Goal: Check status: Check status

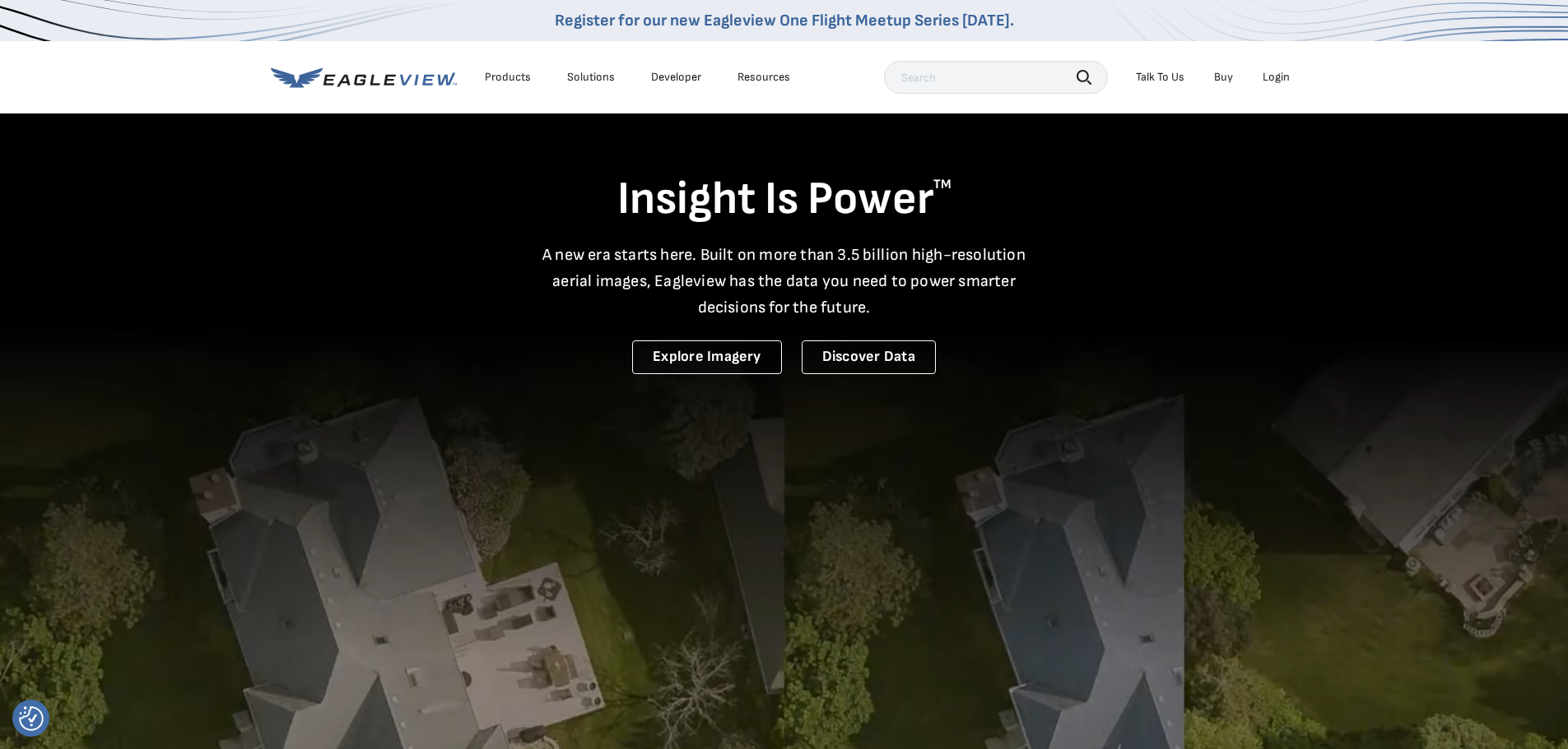
click at [1280, 79] on div "Login" at bounding box center [1276, 77] width 27 height 14
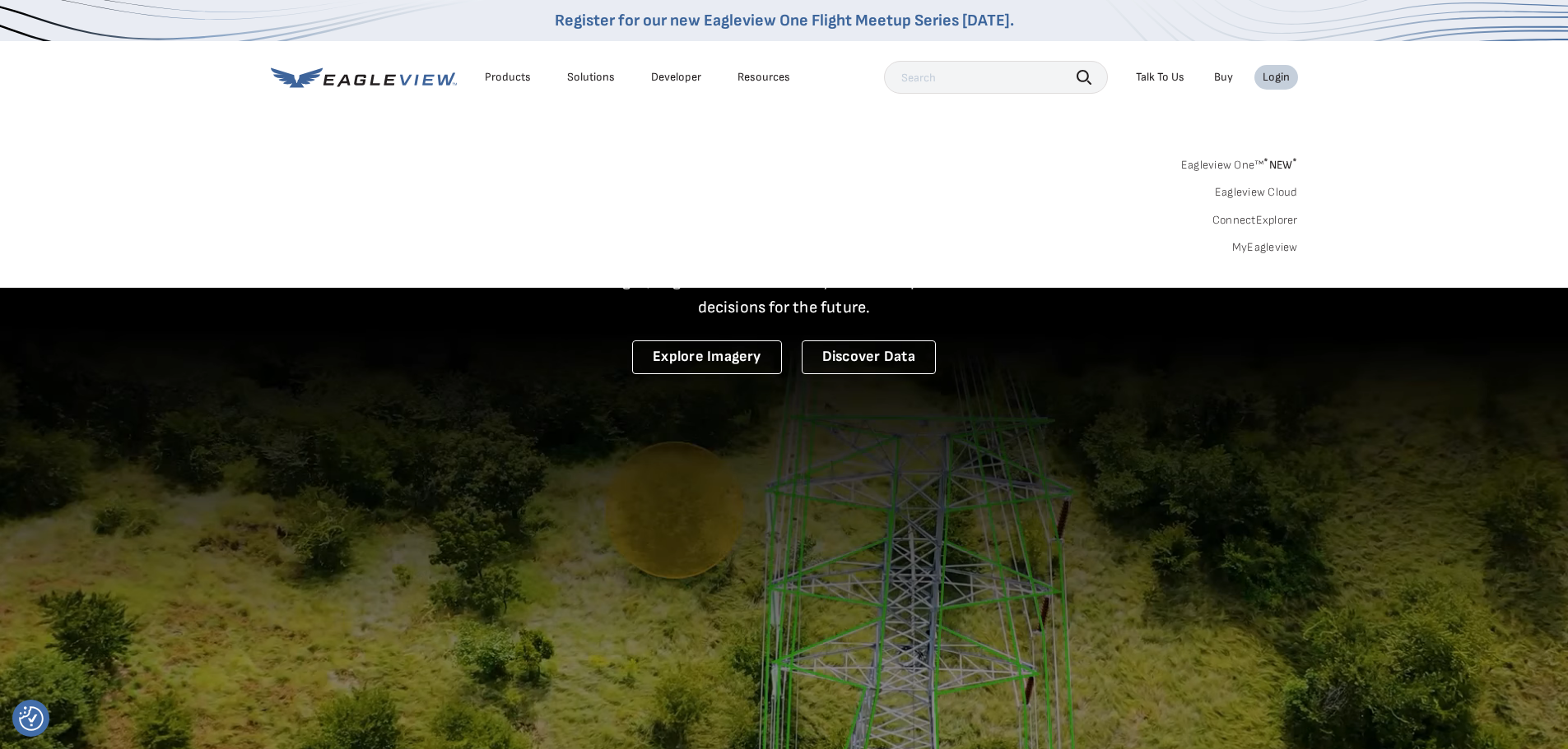
click at [1218, 160] on link "Eagleview One™ * NEW *" at bounding box center [1239, 163] width 117 height 19
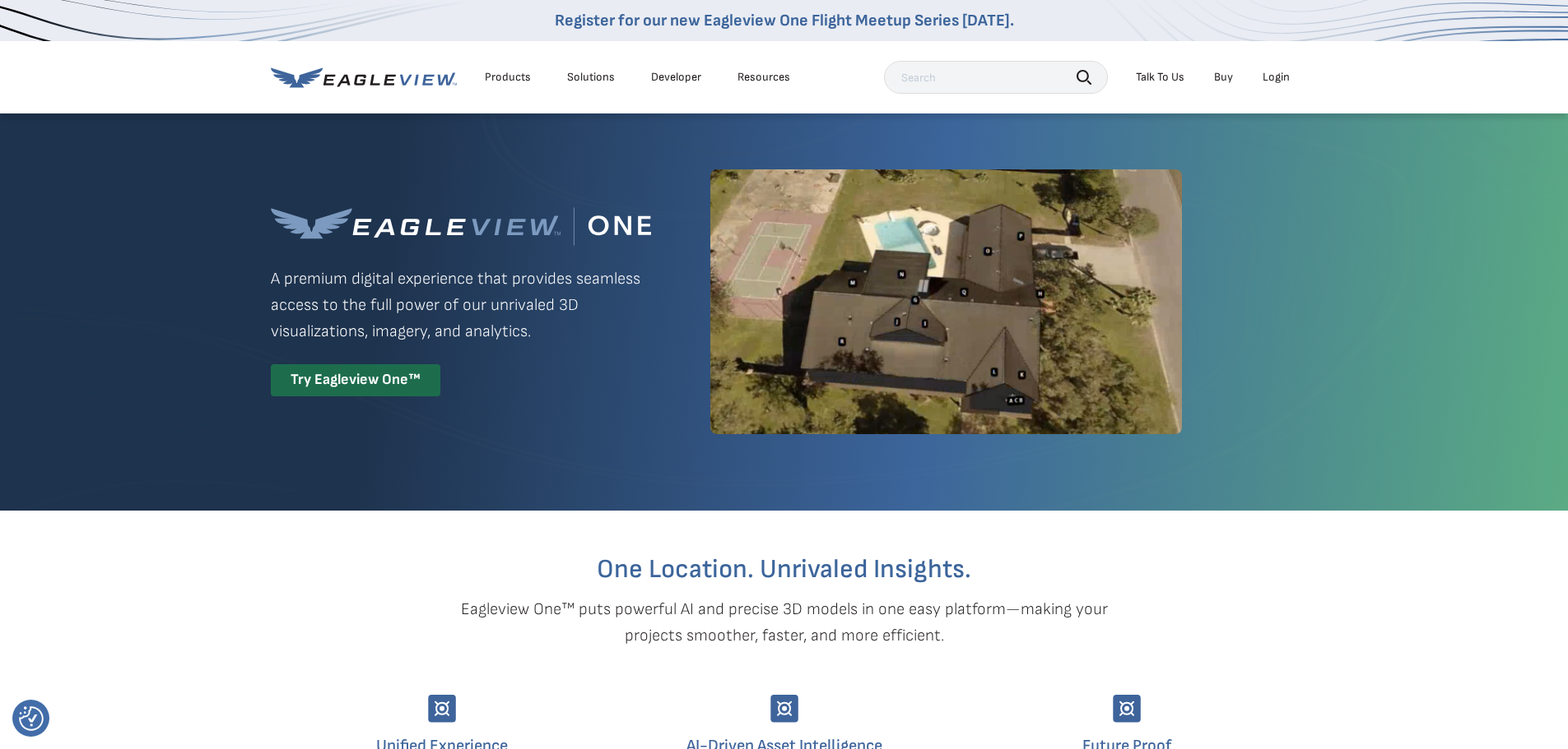
click at [1276, 72] on div "Login" at bounding box center [1276, 77] width 27 height 14
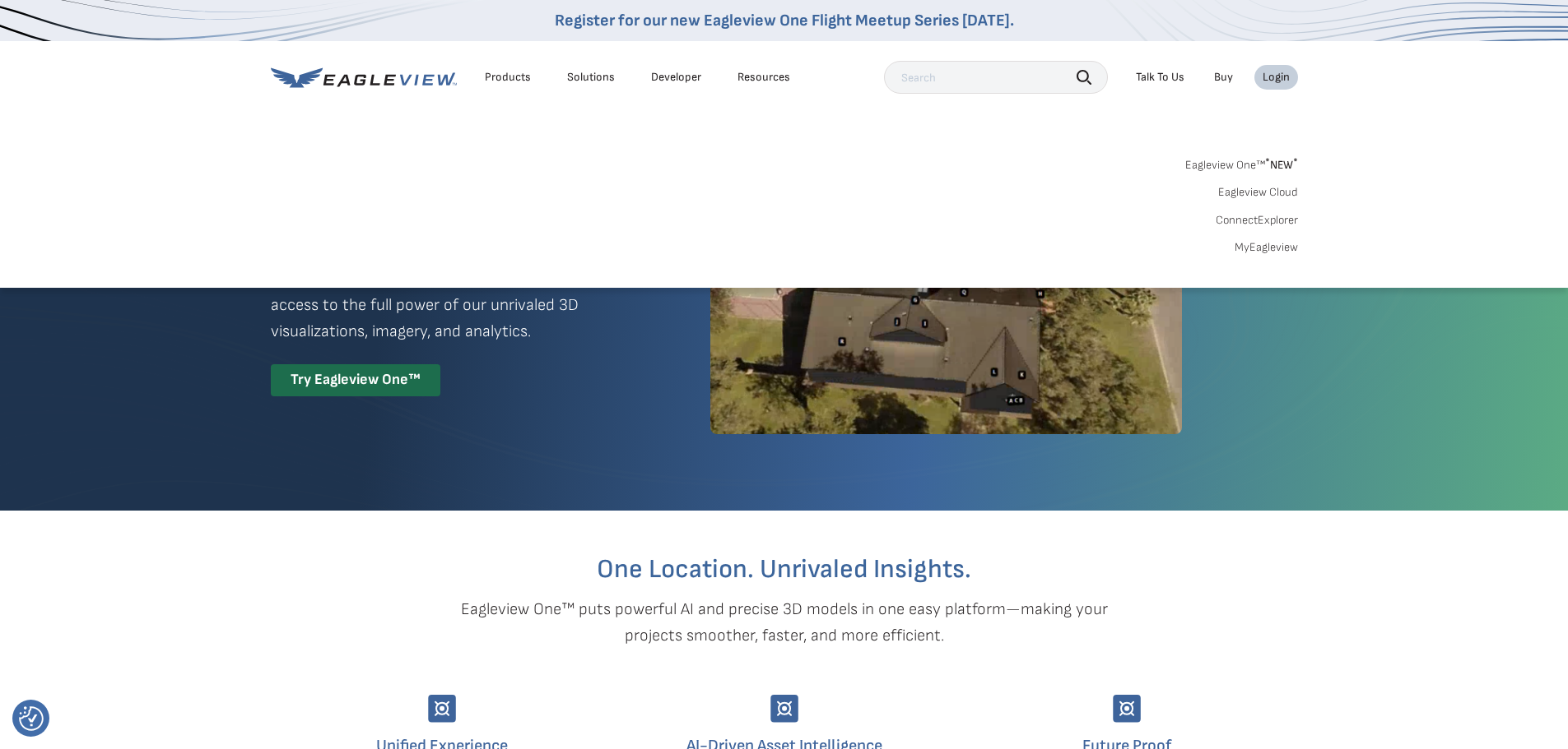
click at [1256, 251] on link "MyEagleview" at bounding box center [1266, 247] width 63 height 14
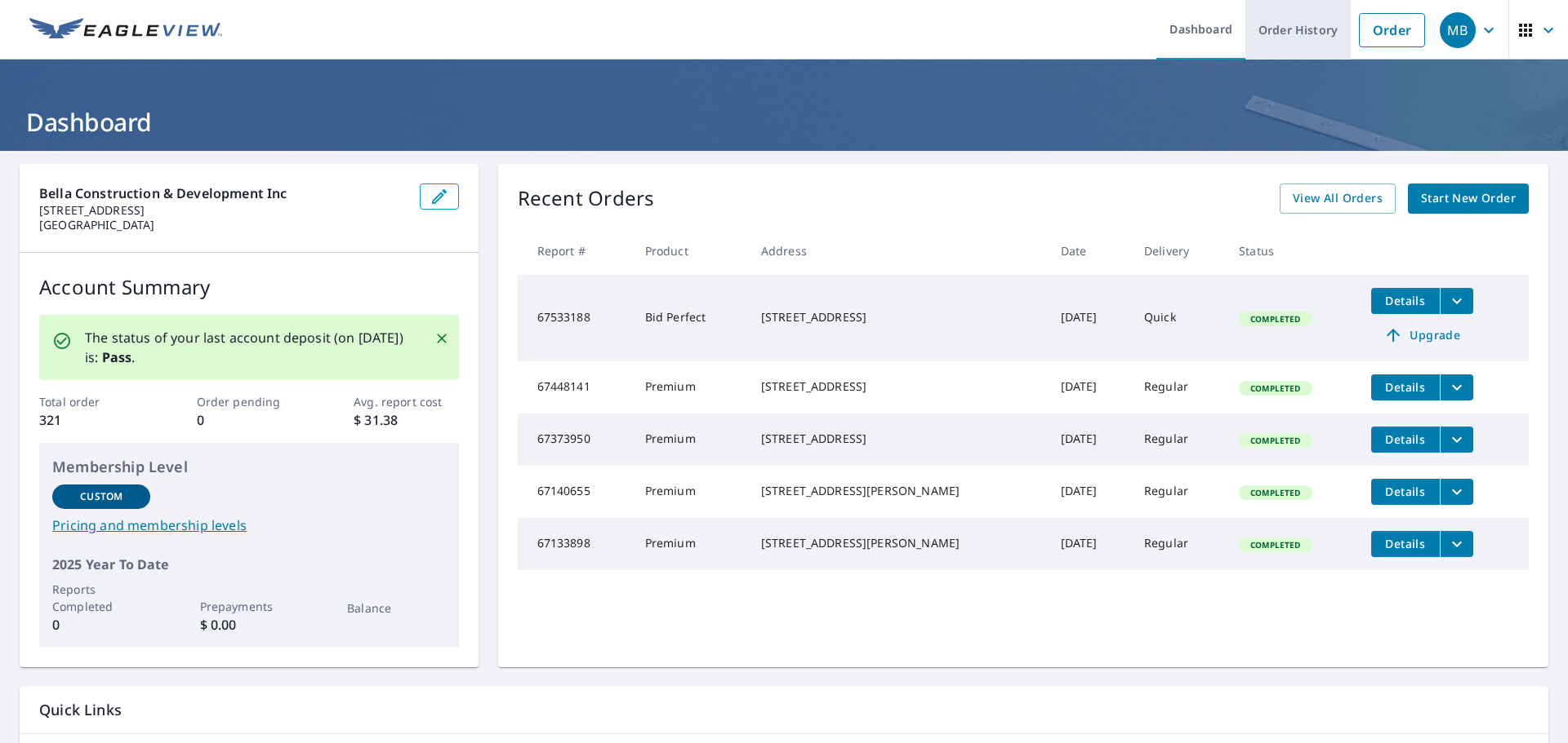
click at [1286, 50] on link "Order History" at bounding box center [1297, 30] width 106 height 59
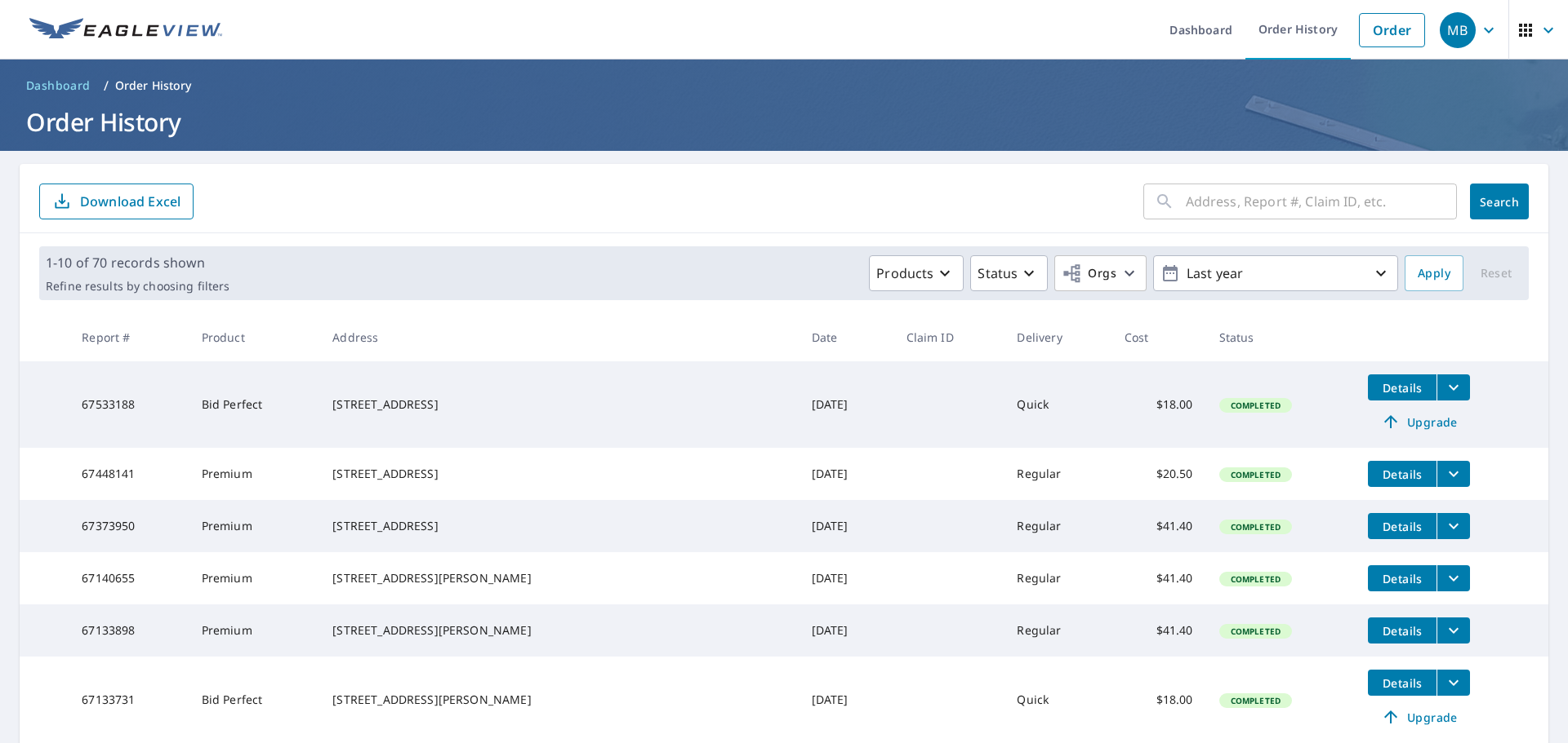
click at [1231, 200] on input "text" at bounding box center [1321, 201] width 271 height 46
type input "[STREET_ADDRESS]"
click button "Search" at bounding box center [1499, 201] width 59 height 36
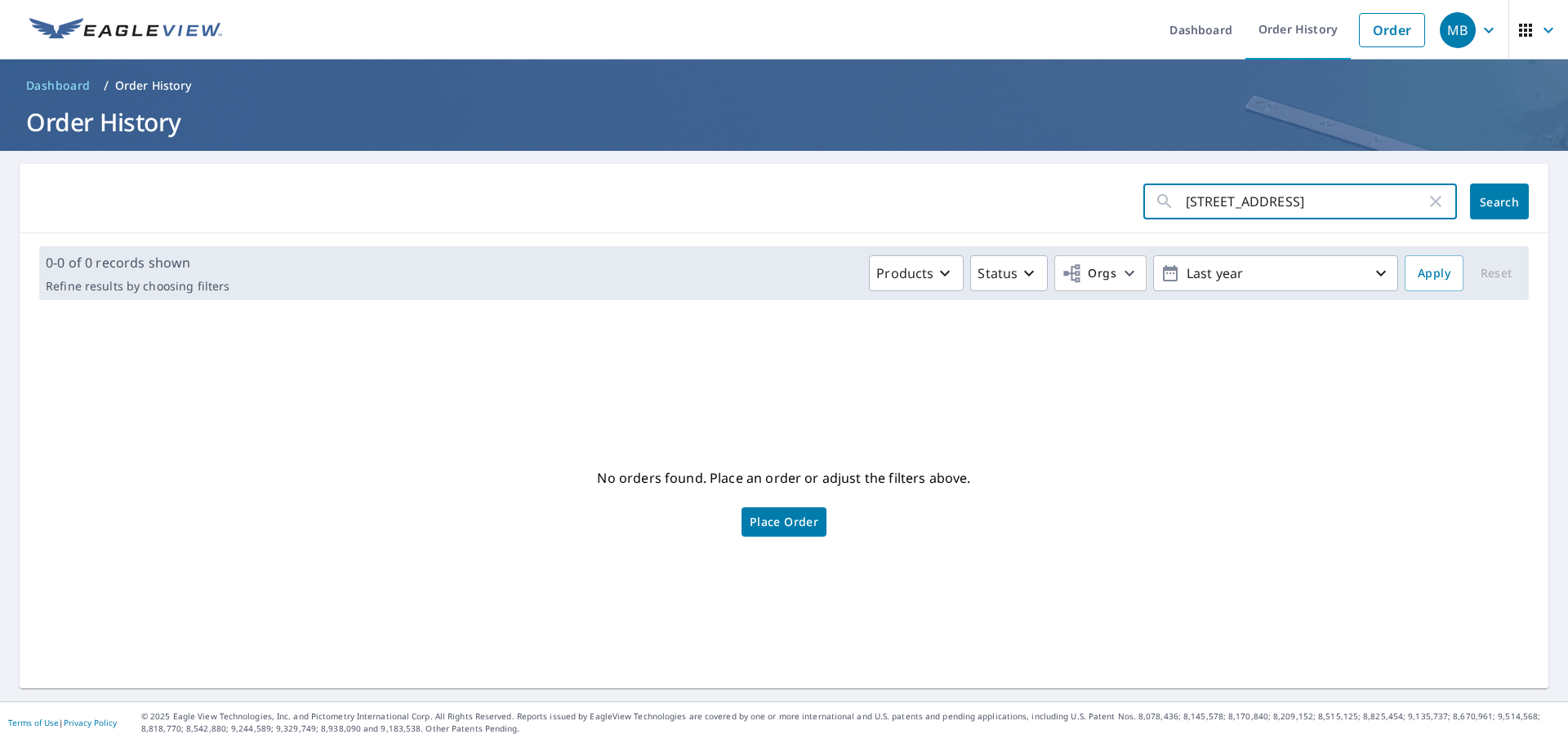
click at [1284, 206] on input "[STREET_ADDRESS]" at bounding box center [1306, 201] width 240 height 46
type input "[STREET_ADDRESS]"
click button "Search" at bounding box center [1499, 201] width 59 height 36
